Goal: Task Accomplishment & Management: Manage account settings

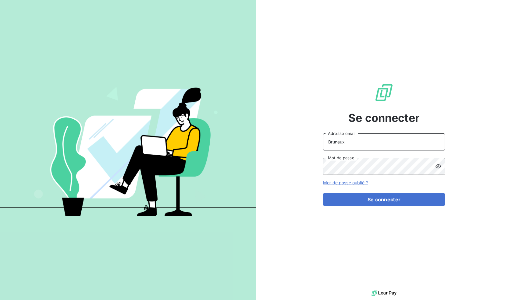
click at [365, 144] on input "Brunaux" at bounding box center [384, 142] width 122 height 17
drag, startPoint x: 365, startPoint y: 144, endPoint x: 353, endPoint y: 144, distance: 11.6
click at [365, 144] on input "Brunaux" at bounding box center [384, 142] width 122 height 17
type input "[EMAIL_ADDRESS][DOMAIN_NAME]"
click at [323, 193] on button "Se connecter" at bounding box center [384, 199] width 122 height 13
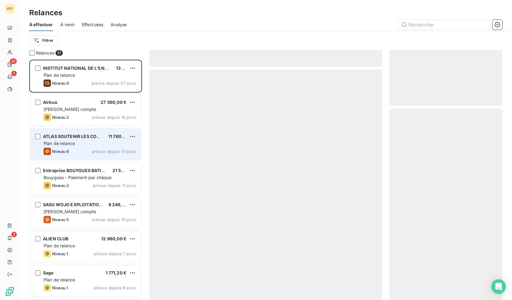
scroll to position [236, 108]
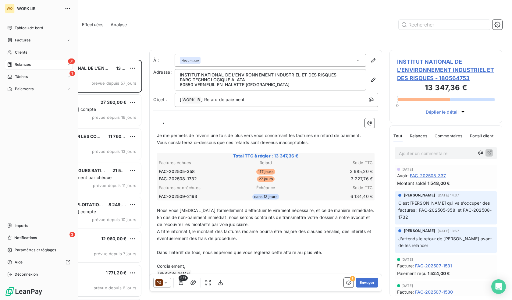
click at [24, 244] on nav "Imports 3 Notifications Paramètres et réglages Aide Déconnexion" at bounding box center [39, 250] width 68 height 59
click at [25, 252] on span "Paramètres et réglages" at bounding box center [35, 250] width 41 height 5
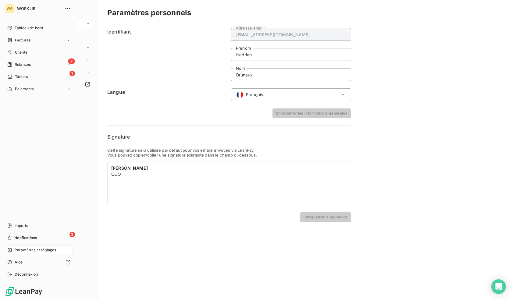
click at [21, 252] on span "Paramètres et réglages" at bounding box center [35, 250] width 41 height 5
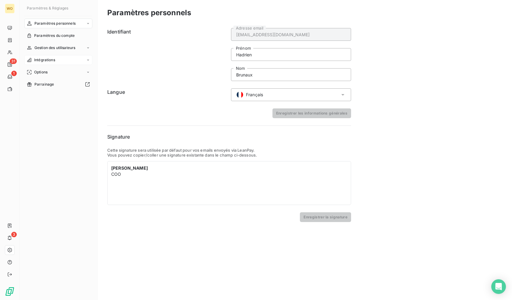
click at [74, 59] on div "Intégrations" at bounding box center [58, 60] width 68 height 10
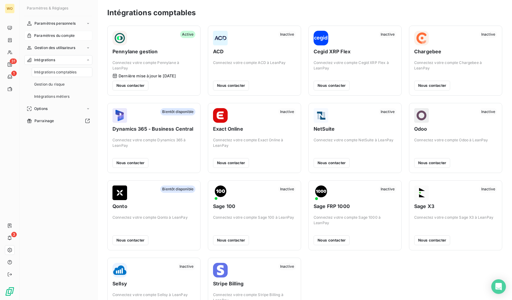
click at [74, 33] on span "Paramètres du compte" at bounding box center [54, 35] width 41 height 5
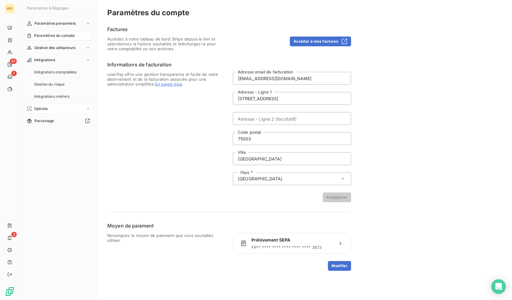
click at [63, 107] on div "Options" at bounding box center [58, 109] width 68 height 10
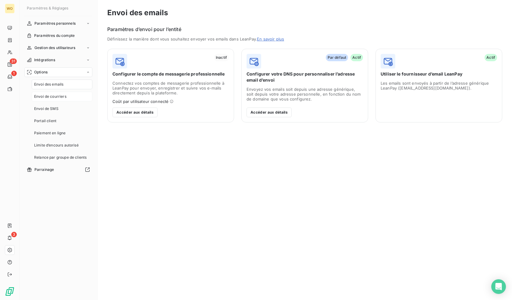
click at [61, 98] on span "Envoi de courriers" at bounding box center [50, 96] width 32 height 5
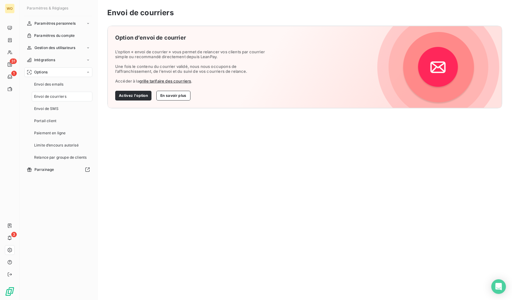
click at [57, 90] on nav "Envoi des emails Envoi de courriers Envoi de SMS Portail client Paiement en lig…" at bounding box center [62, 121] width 61 height 83
click at [63, 77] on div "Options Envoi des emails Envoi de courriers Envoi de SMS Portail client Paiemen…" at bounding box center [58, 114] width 68 height 95
click at [63, 83] on span "Envoi des emails" at bounding box center [48, 84] width 29 height 5
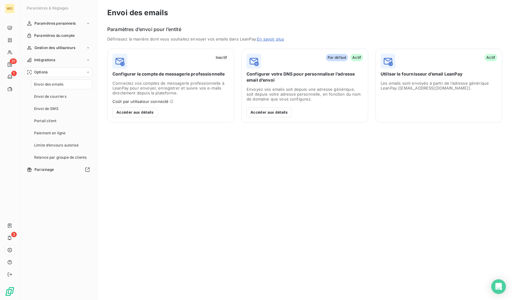
drag, startPoint x: 277, startPoint y: 58, endPoint x: 297, endPoint y: 78, distance: 28.0
click at [297, 78] on div "Par défaut Actif Configurer votre DNS pour personnaliser l’adresse email d’envoi" at bounding box center [305, 68] width 117 height 29
click at [297, 78] on span "Configurer votre DNS pour personnaliser l’adresse email d’envoi" at bounding box center [305, 77] width 117 height 12
drag, startPoint x: 293, startPoint y: 74, endPoint x: 293, endPoint y: 82, distance: 7.9
click at [293, 82] on span "Configurer votre DNS pour personnaliser l’adresse email d’envoi" at bounding box center [305, 77] width 117 height 12
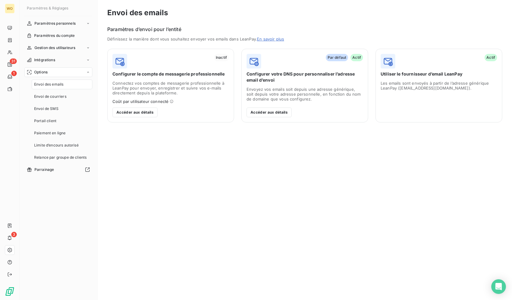
click at [293, 84] on div "Par défaut Actif Configurer votre DNS pour personnaliser l’adresse email d’envo…" at bounding box center [305, 86] width 127 height 74
click at [271, 111] on button "Accéder aux détails" at bounding box center [269, 113] width 45 height 10
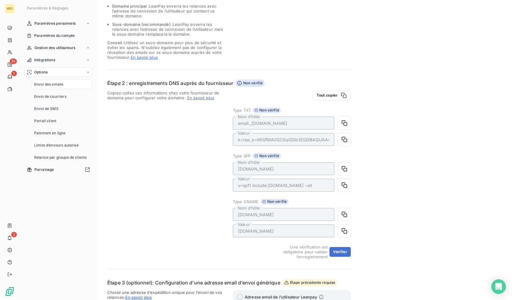
scroll to position [61, 0]
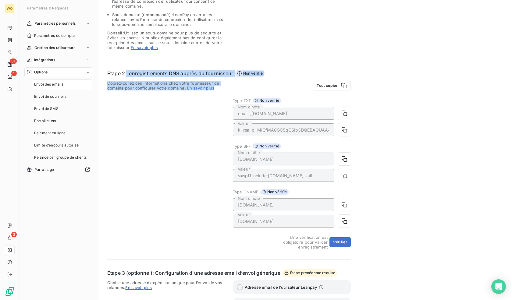
drag, startPoint x: 127, startPoint y: 73, endPoint x: 223, endPoint y: 141, distance: 117.8
click at [223, 141] on div "Étape 2 : enregistrements DNS auprès du fournisseur Non vérifié Copiez-collez c…" at bounding box center [229, 160] width 244 height 180
click at [223, 141] on div "Copiez-collez ces informations chez votre fournisseur de domaine pour configure…" at bounding box center [166, 165] width 118 height 169
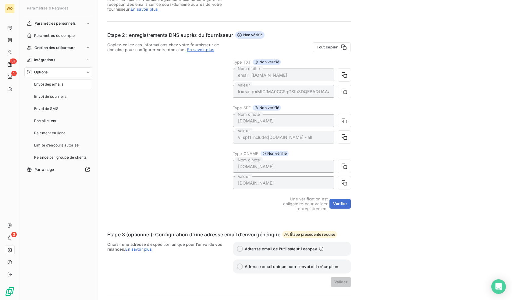
scroll to position [92, 0]
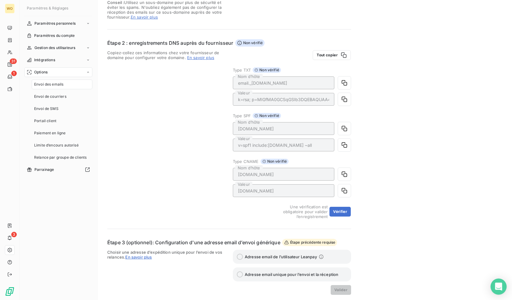
click at [492, 288] on body "WO 31 1 3 Paramètres & Réglages Paramètres personnels Paramètres du compte Gest…" at bounding box center [256, 150] width 512 height 300
click at [497, 287] on icon "Open Intercom Messenger" at bounding box center [498, 287] width 7 height 8
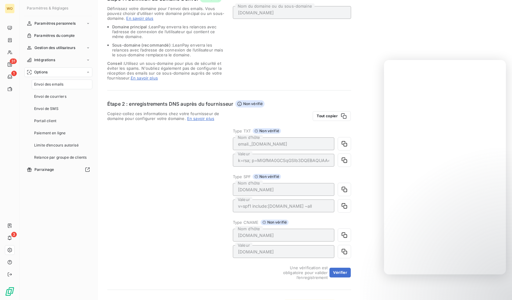
scroll to position [0, 0]
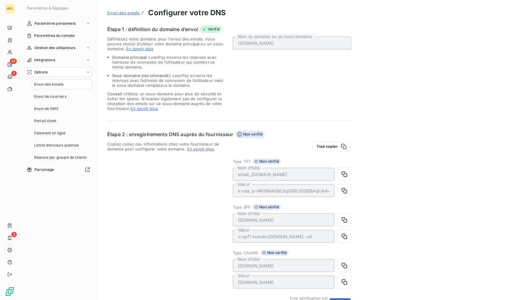
click at [276, 137] on div "Étape 2 : enregistrements DNS auprès du fournisseur Non vérifié" at bounding box center [229, 134] width 244 height 7
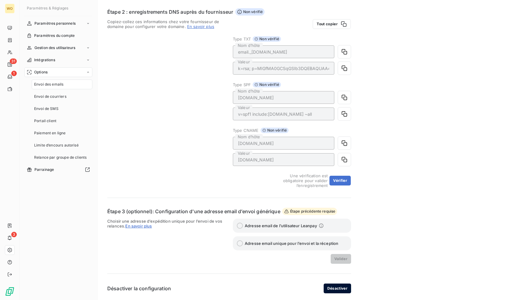
click at [331, 289] on button "Désactiver" at bounding box center [337, 289] width 27 height 10
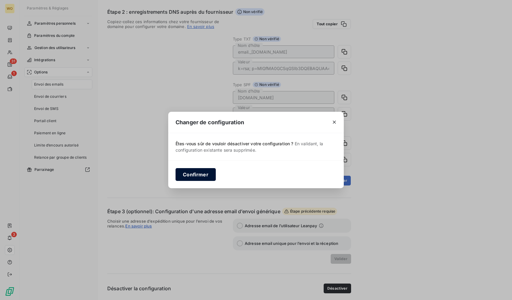
click at [196, 178] on button "Confirmer" at bounding box center [196, 174] width 40 height 13
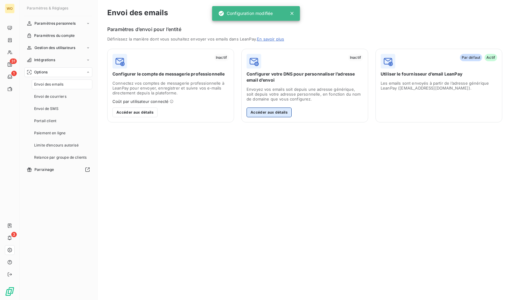
click at [263, 114] on button "Accéder aux détails" at bounding box center [269, 113] width 45 height 10
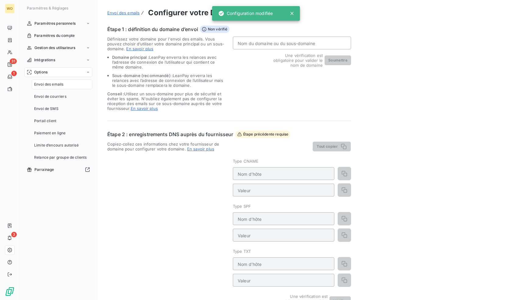
click at [288, 48] on input "Nom du domaine ou du sous-domaine" at bounding box center [292, 43] width 118 height 13
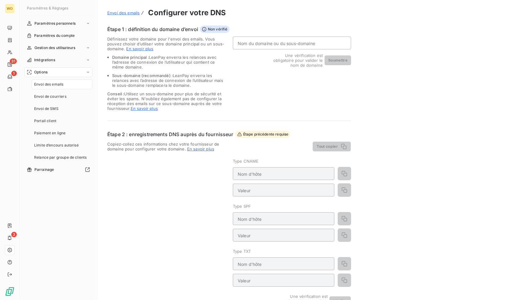
click at [288, 46] on input "Nom du domaine ou du sous-domaine" at bounding box center [292, 43] width 118 height 13
type input "[DOMAIN_NAME]"
click at [334, 61] on button "Soumettre" at bounding box center [338, 61] width 27 height 10
type input "[DOMAIN_NAME]"
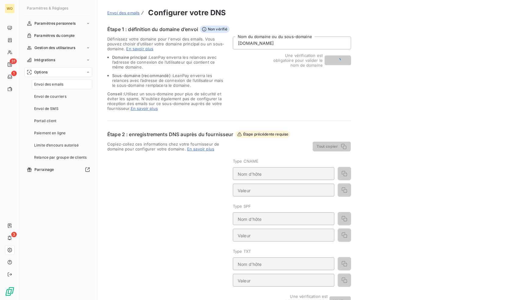
type input "[DOMAIN_NAME]"
type input "v=spf1 include:[DOMAIN_NAME] ~all"
type input "s1._[DOMAIN_NAME]"
type input "k=rsa; p=MIGfMA0GCSqGSIb3DQEBAQUAA4GNADCBiQKBgQDgYzZTilKFflyZ3DIAxuBZq18y1Q2Oh+…"
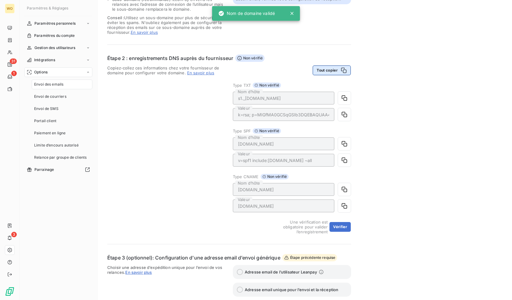
scroll to position [92, 0]
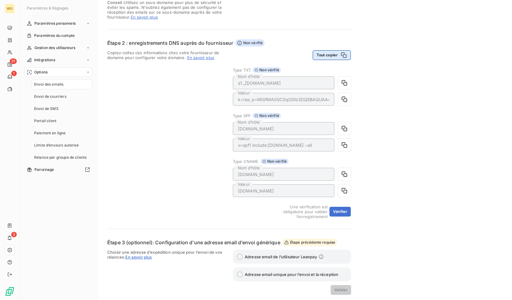
click at [326, 57] on button "Tout copier" at bounding box center [332, 55] width 38 height 10
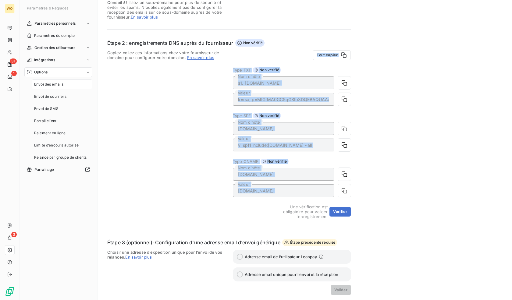
drag, startPoint x: 224, startPoint y: 77, endPoint x: 421, endPoint y: 194, distance: 229.5
click at [421, 194] on div "Envoi des emails Configurer votre DNS Étape 1 : définition du domaine d’envoi V…" at bounding box center [305, 120] width 415 height 424
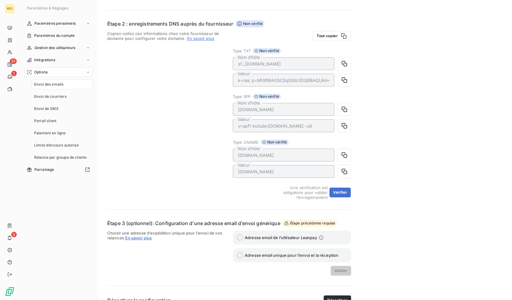
scroll to position [123, 0]
